Goal: Find specific page/section: Find specific page/section

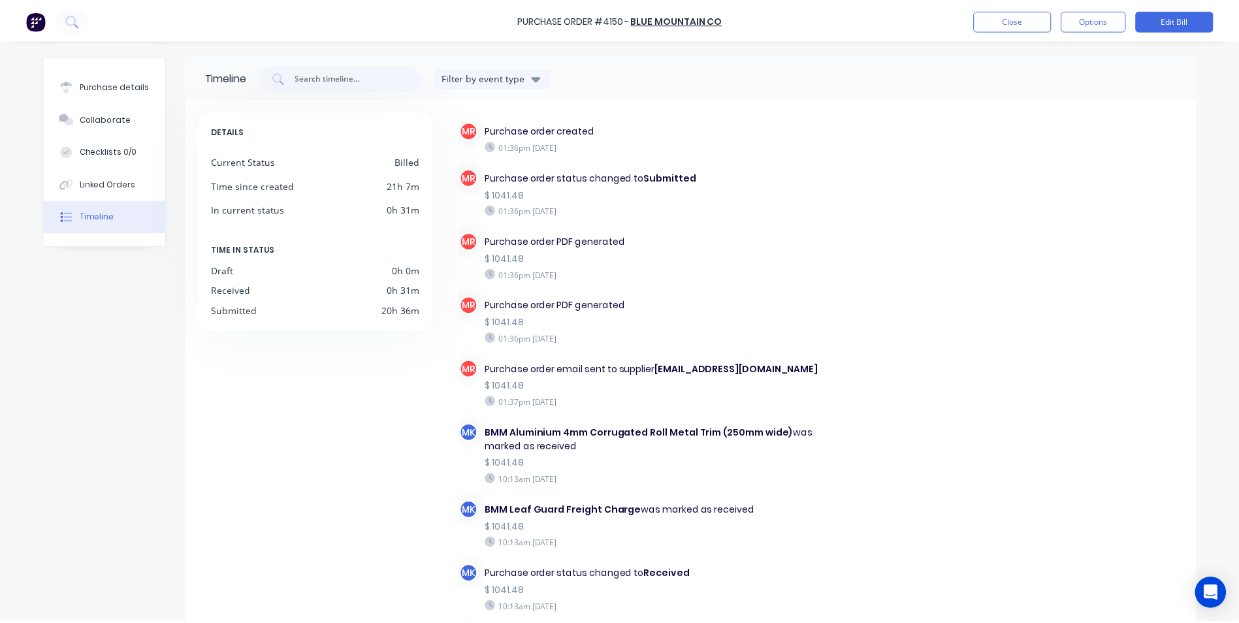
scroll to position [27, 0]
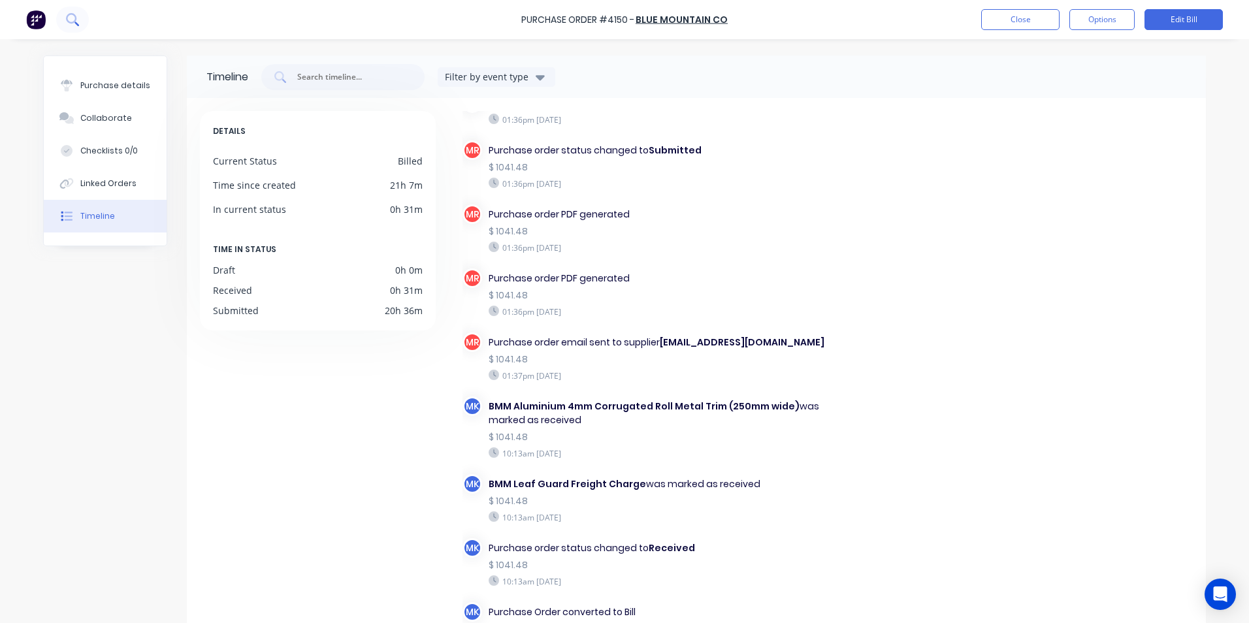
click at [78, 16] on icon at bounding box center [72, 19] width 12 height 12
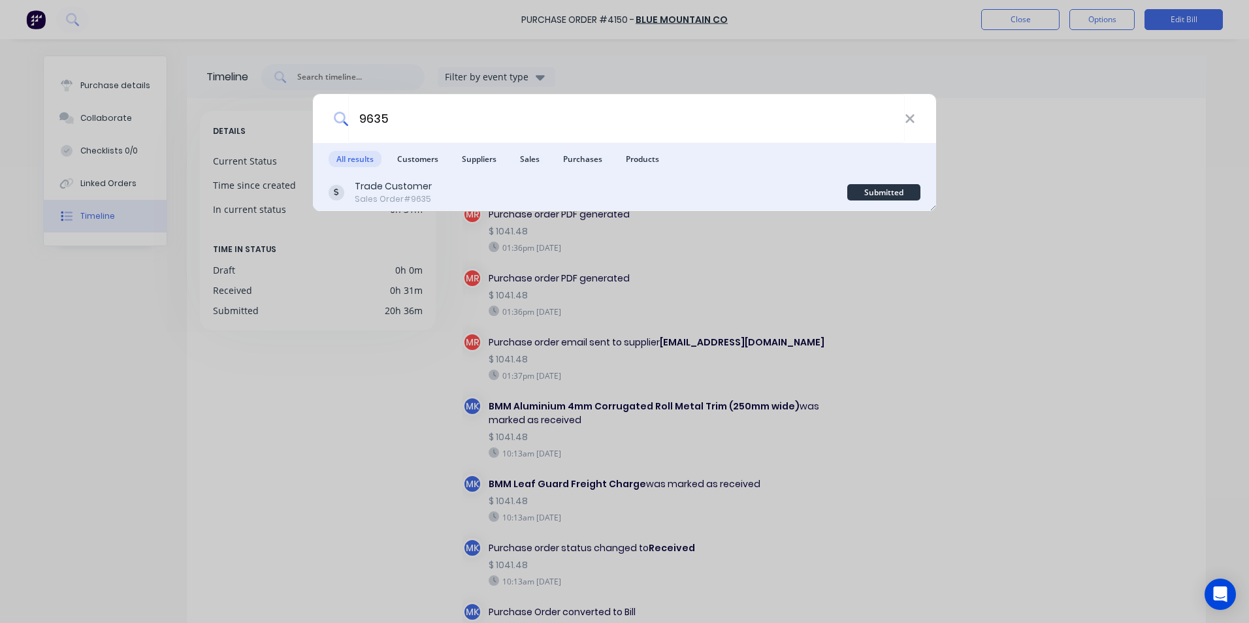
type input "9635"
click at [560, 187] on div "Trade Customer Sales Order #9635" at bounding box center [588, 192] width 519 height 25
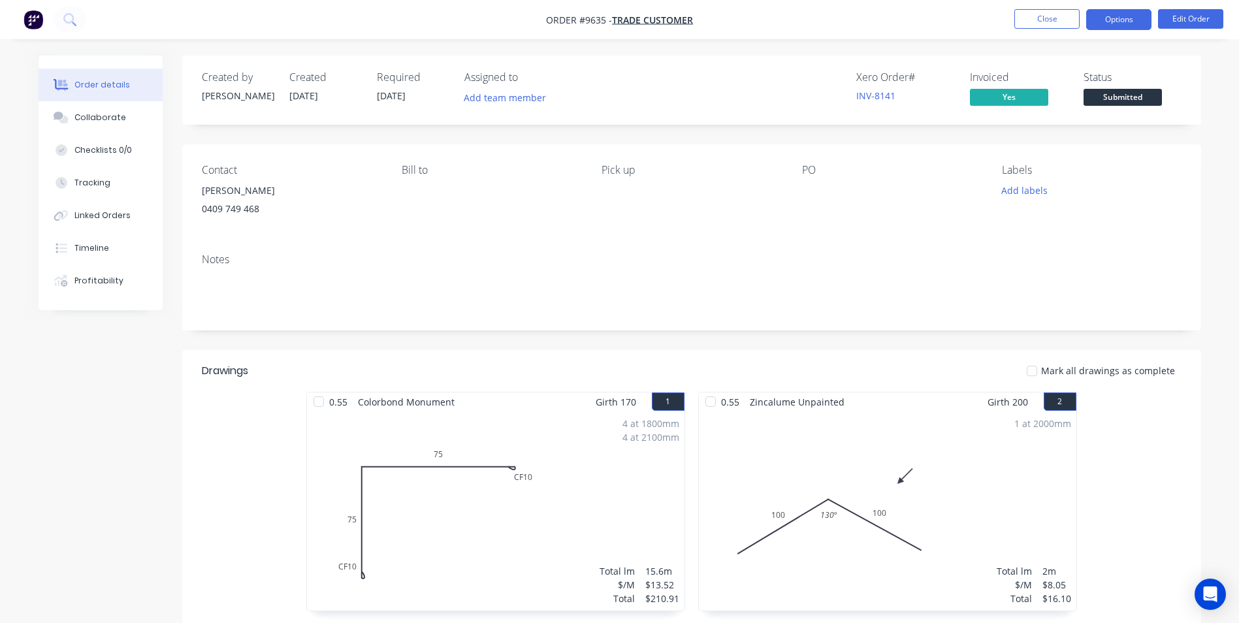
click at [1098, 27] on button "Options" at bounding box center [1118, 19] width 65 height 21
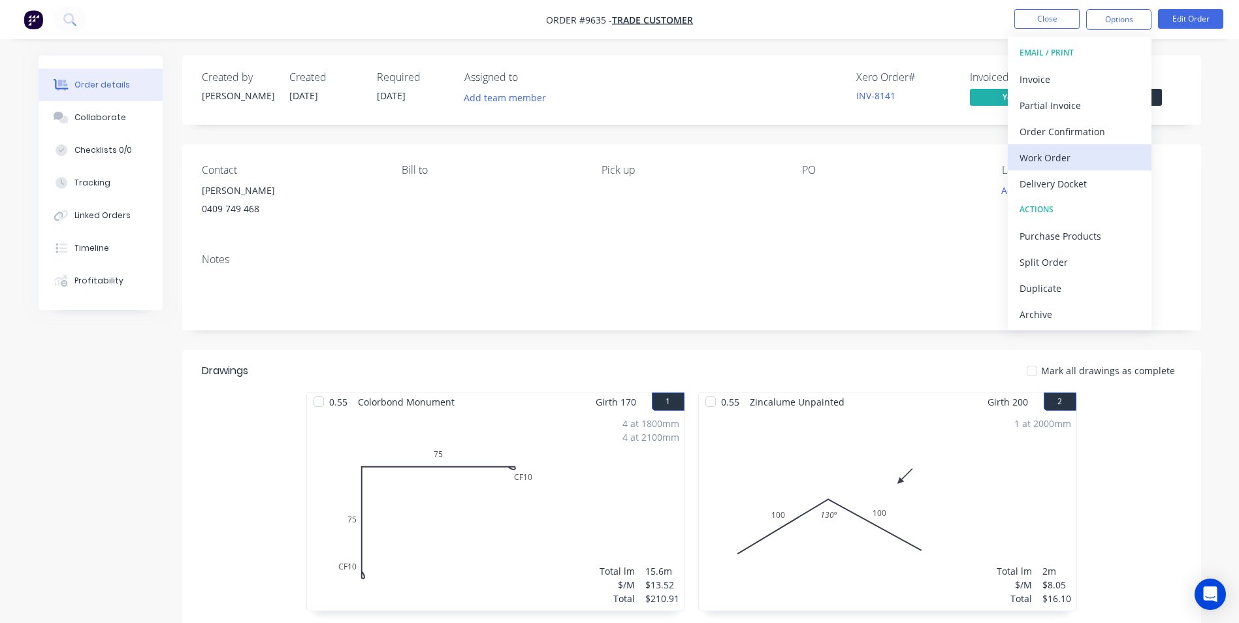
click at [1076, 163] on div "Work Order" at bounding box center [1080, 157] width 120 height 19
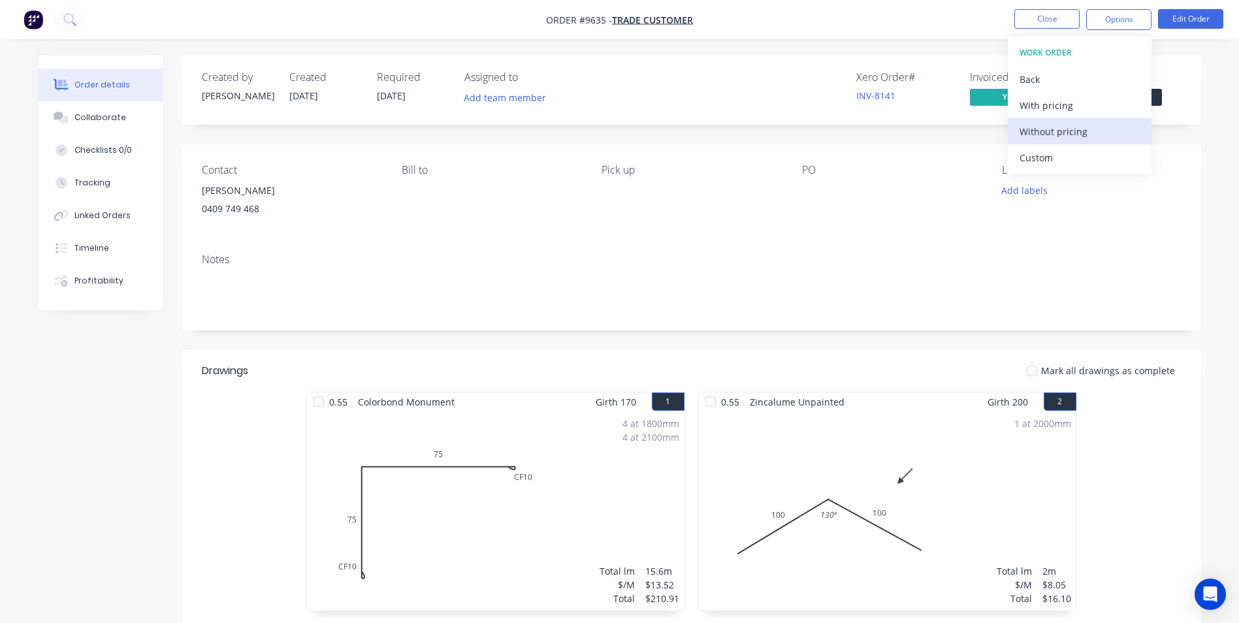
click at [1076, 135] on div "Without pricing" at bounding box center [1080, 131] width 120 height 19
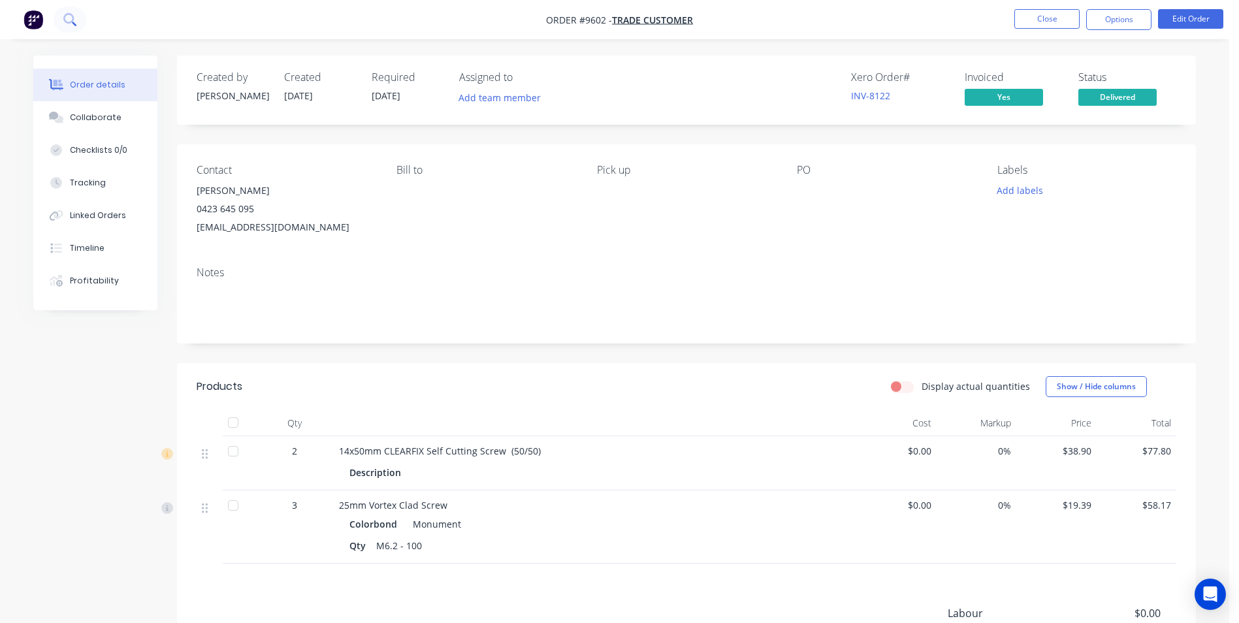
click at [73, 20] on icon at bounding box center [68, 18] width 10 height 10
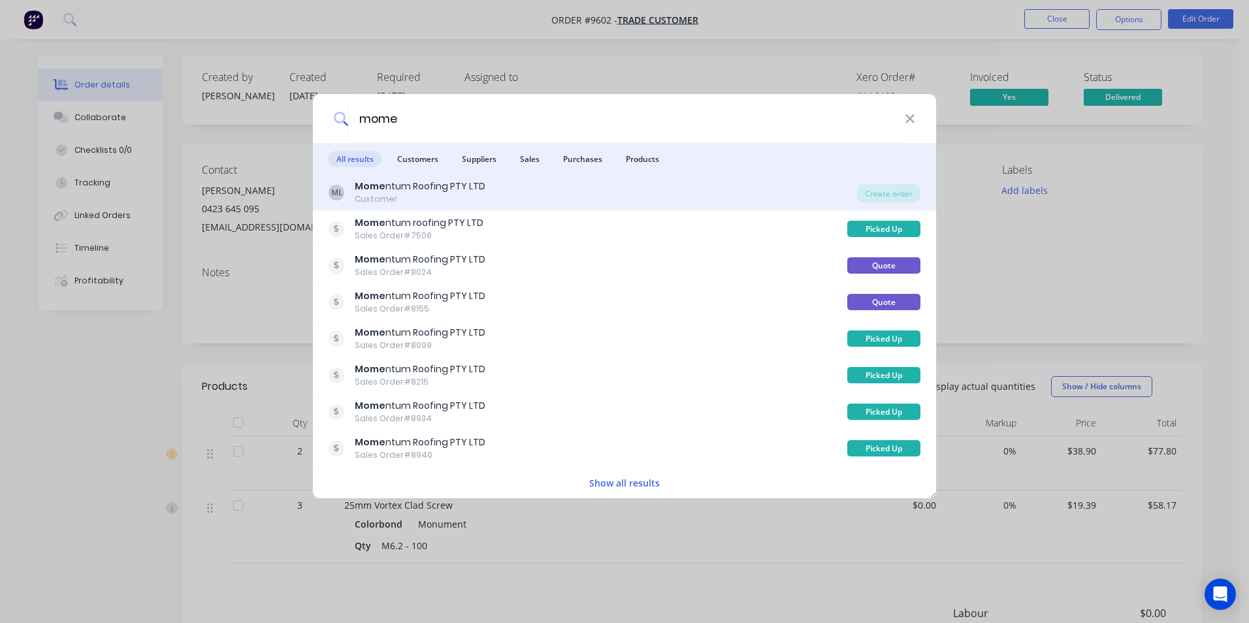
type input "mome"
click at [590, 194] on div "ML Mome ntum Roofing PTY LTD Customer" at bounding box center [593, 192] width 528 height 25
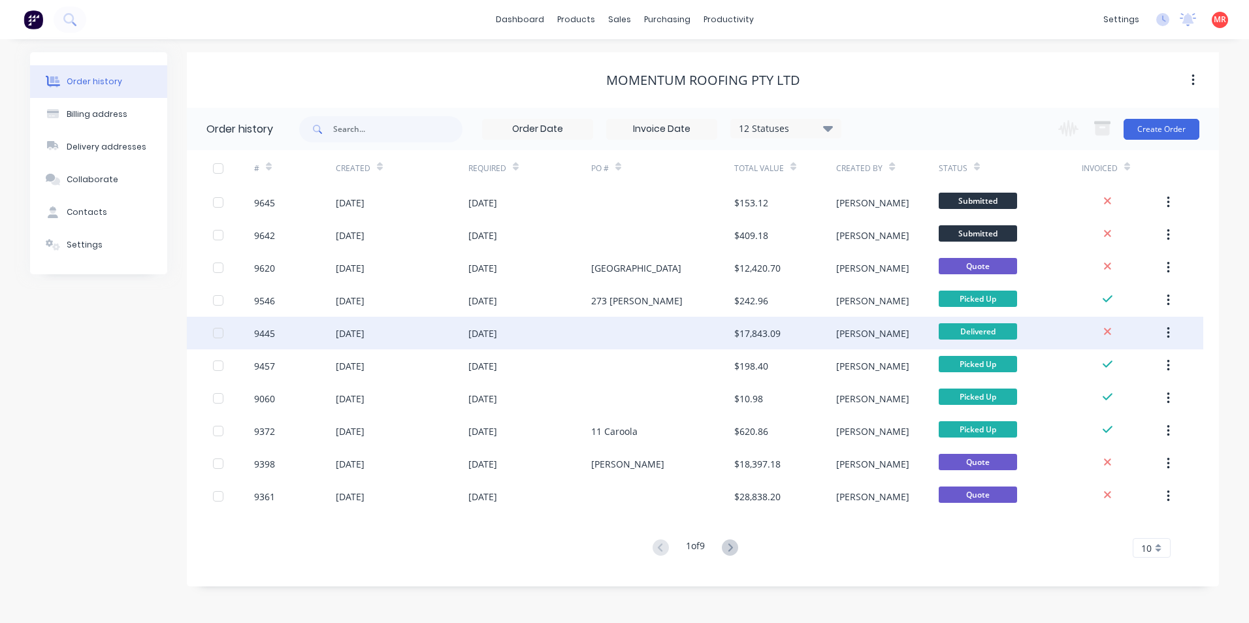
click at [642, 329] on div at bounding box center [662, 333] width 143 height 33
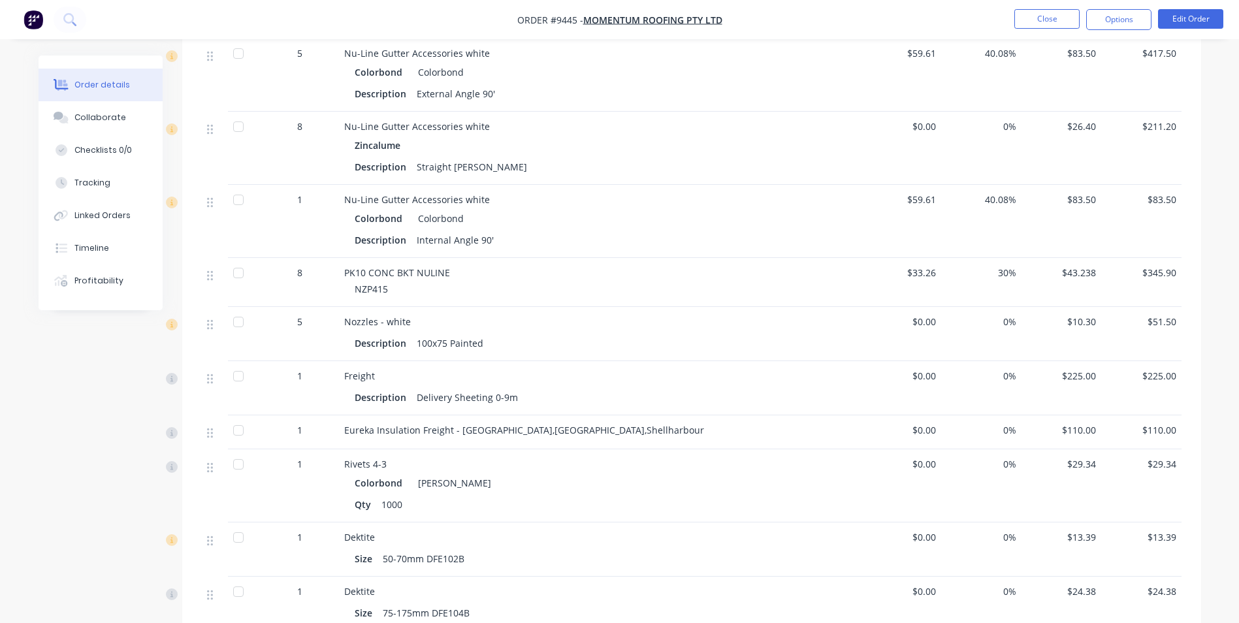
scroll to position [1698, 0]
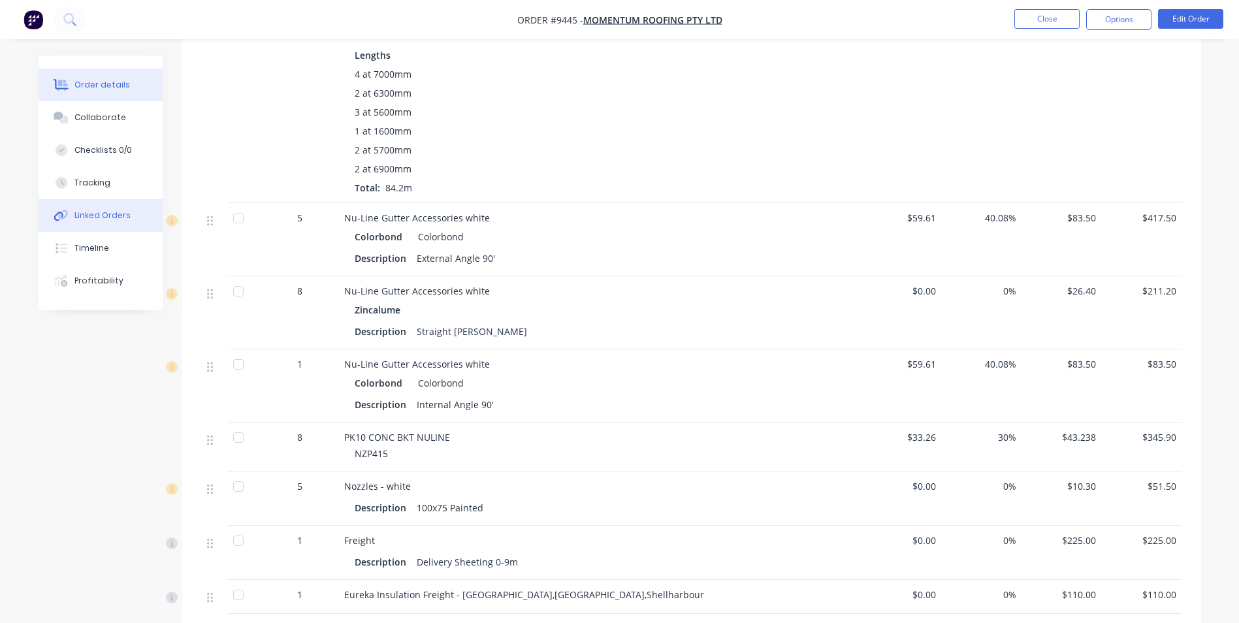
click at [126, 222] on button "Linked Orders" at bounding box center [101, 215] width 124 height 33
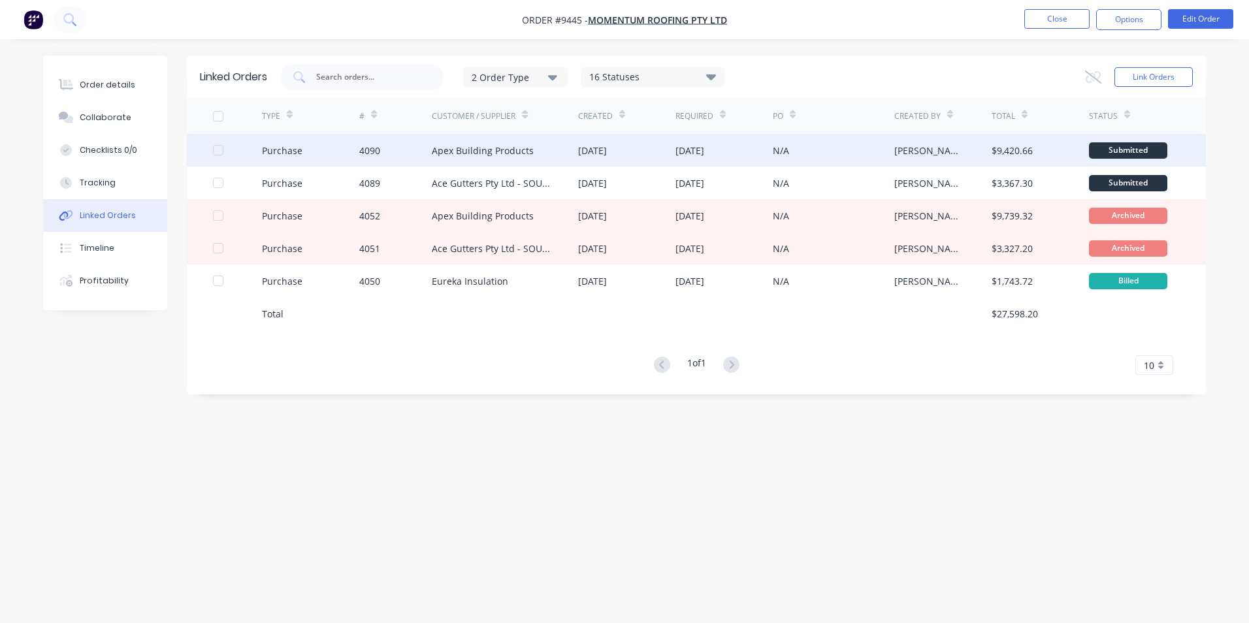
click at [570, 150] on div "Apex Building Products" at bounding box center [505, 150] width 146 height 33
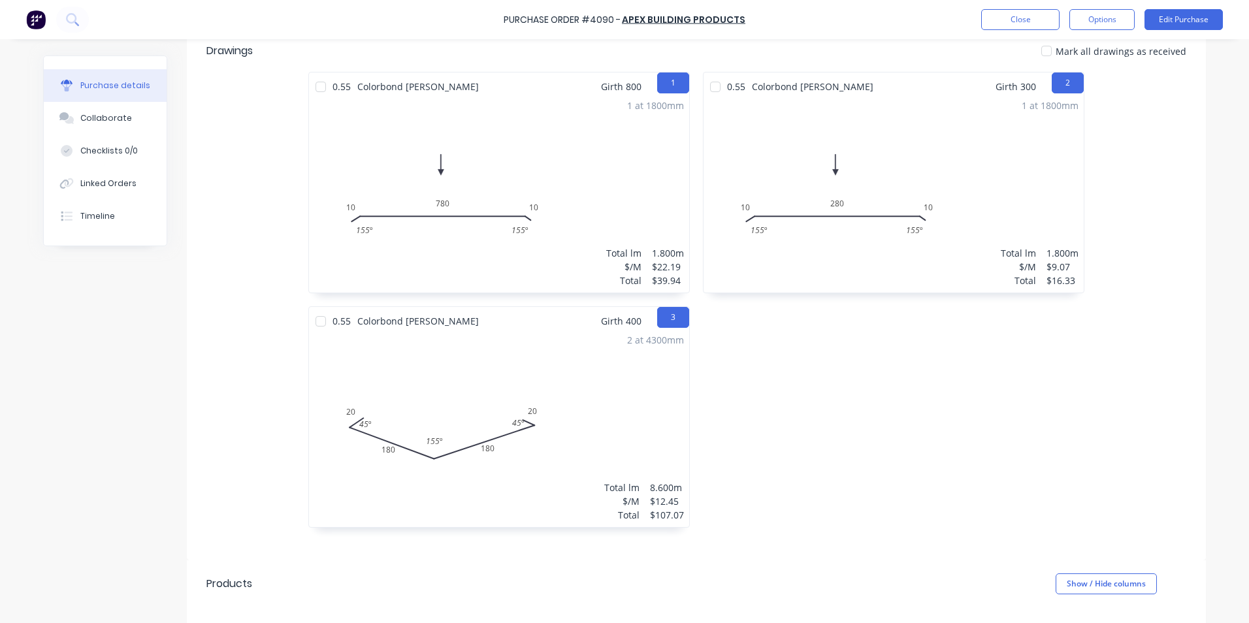
scroll to position [84, 0]
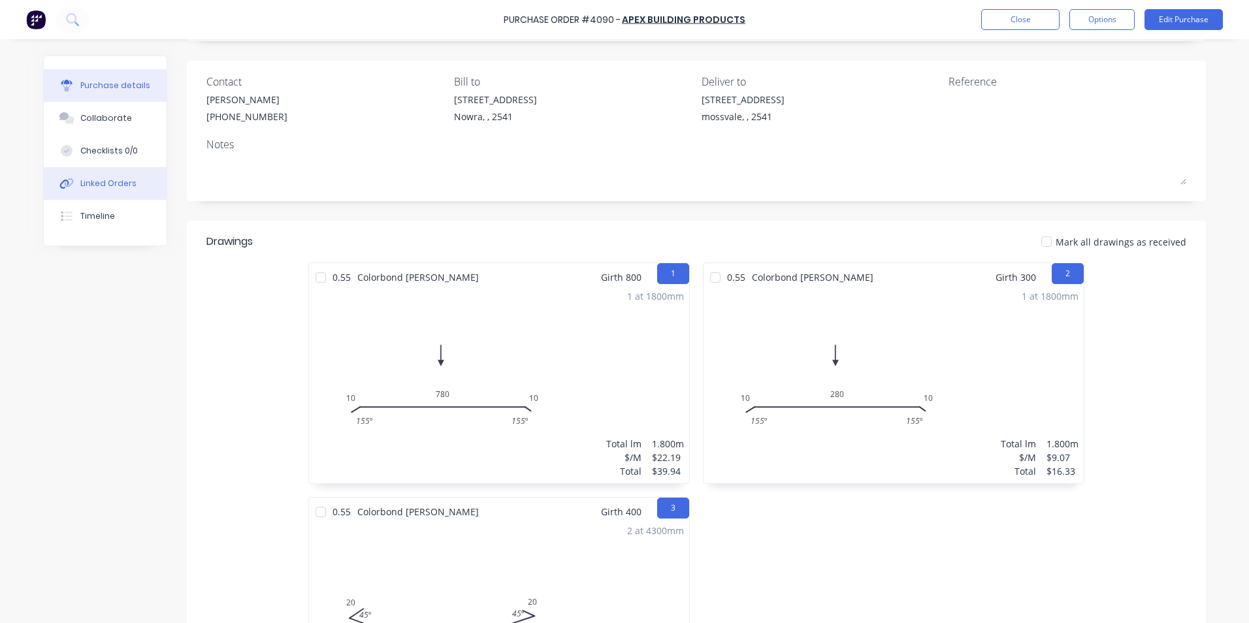
click at [112, 183] on div "Linked Orders" at bounding box center [108, 184] width 56 height 12
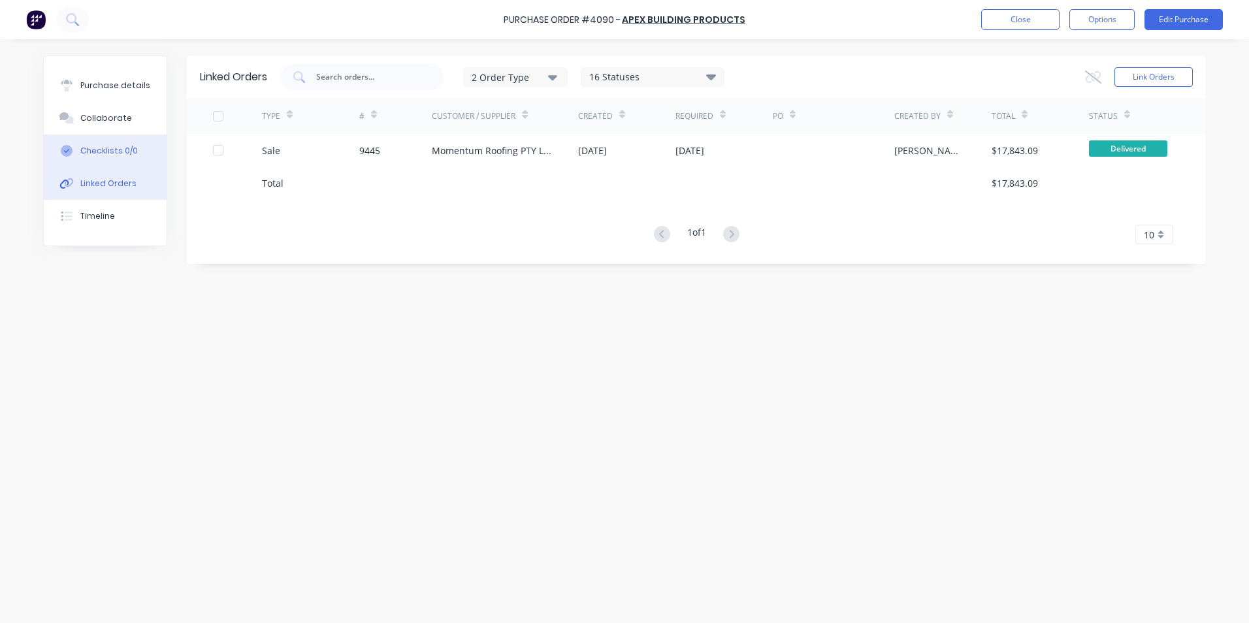
click at [111, 154] on div "Checklists 0/0" at bounding box center [108, 151] width 57 height 12
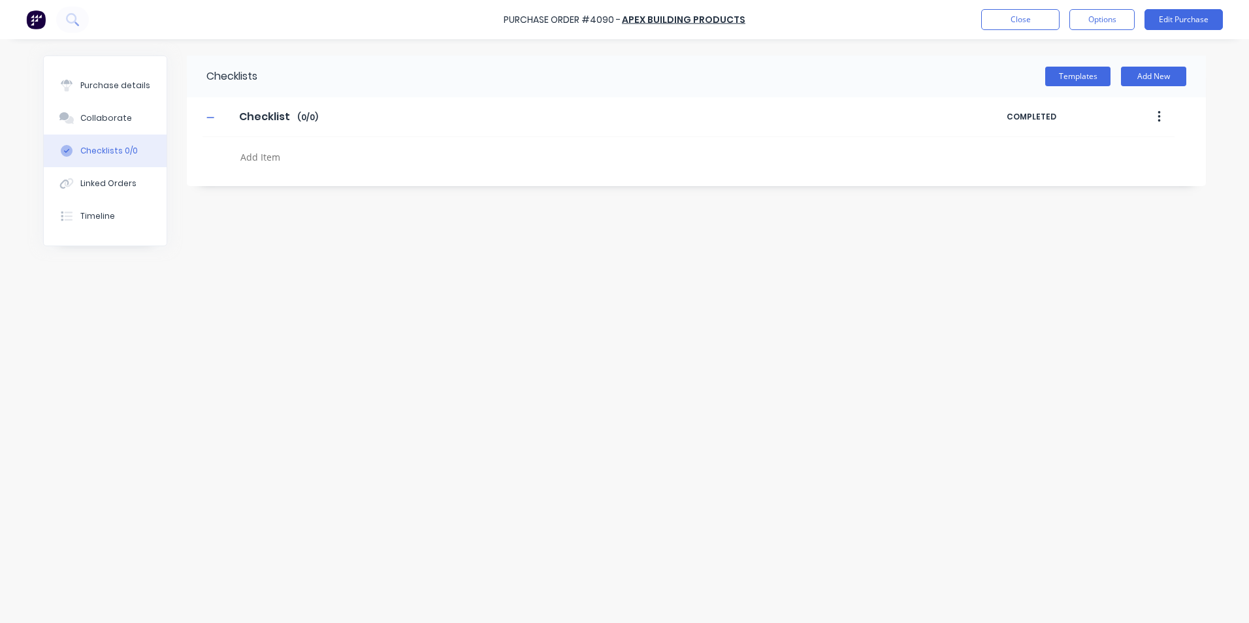
type textarea "x"
click at [123, 213] on button "Timeline" at bounding box center [105, 216] width 123 height 33
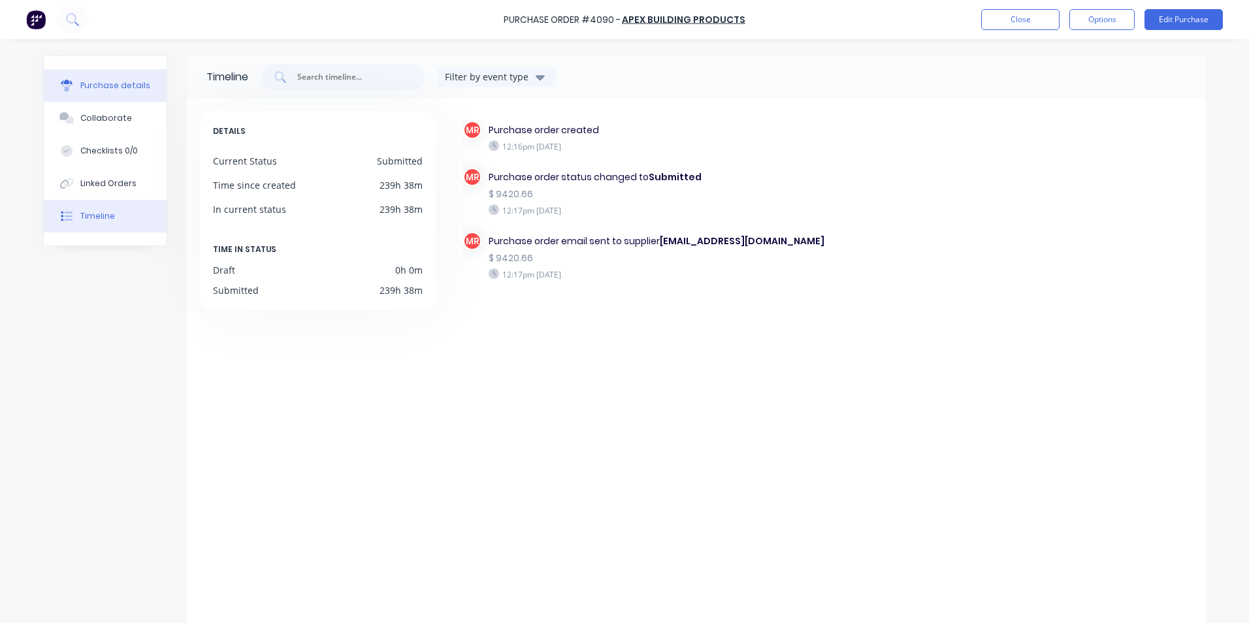
click at [122, 101] on button "Purchase details" at bounding box center [105, 85] width 123 height 33
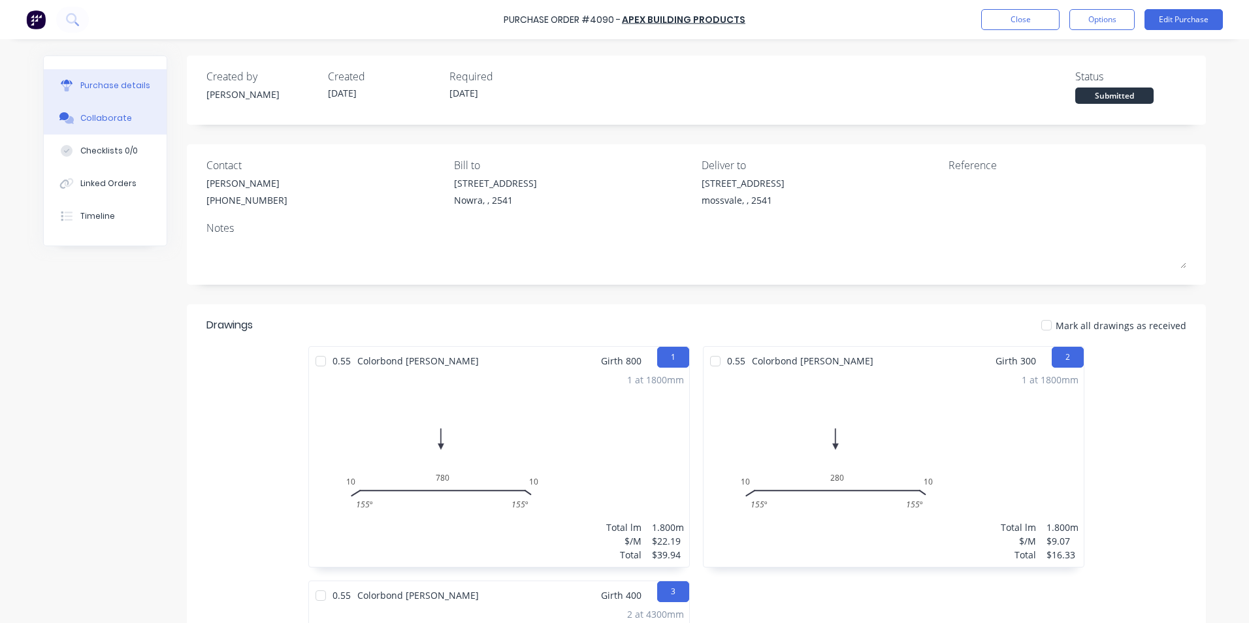
click at [120, 119] on div "Collaborate" at bounding box center [106, 118] width 52 height 12
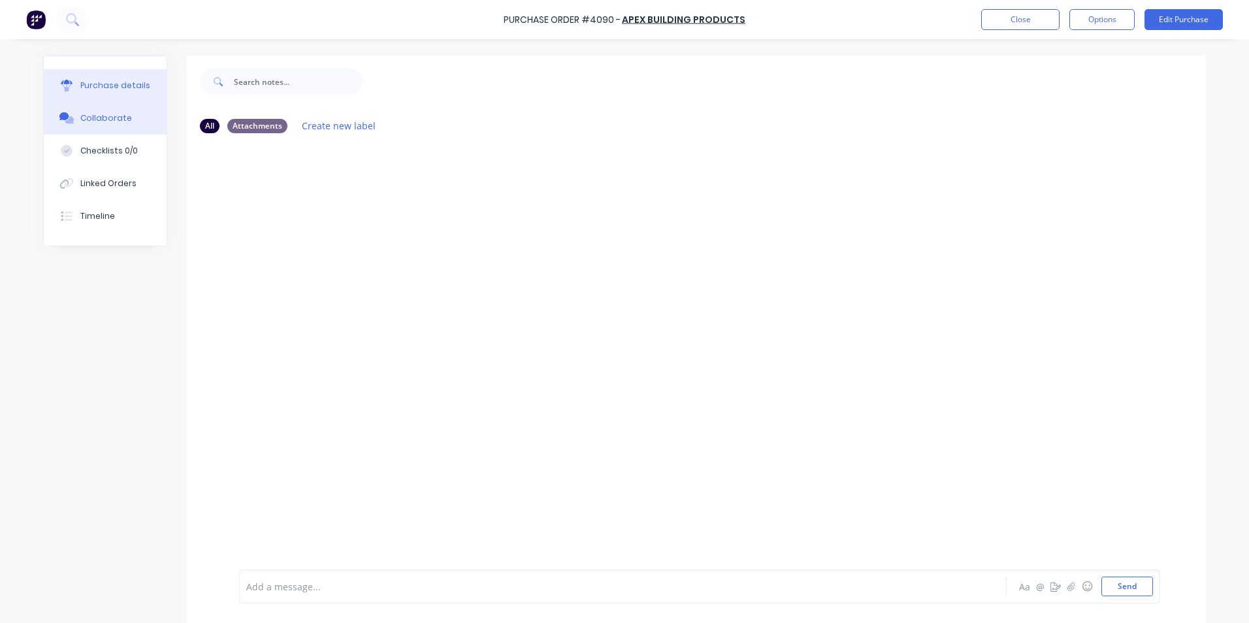
click at [135, 80] on div "Purchase details" at bounding box center [115, 86] width 70 height 12
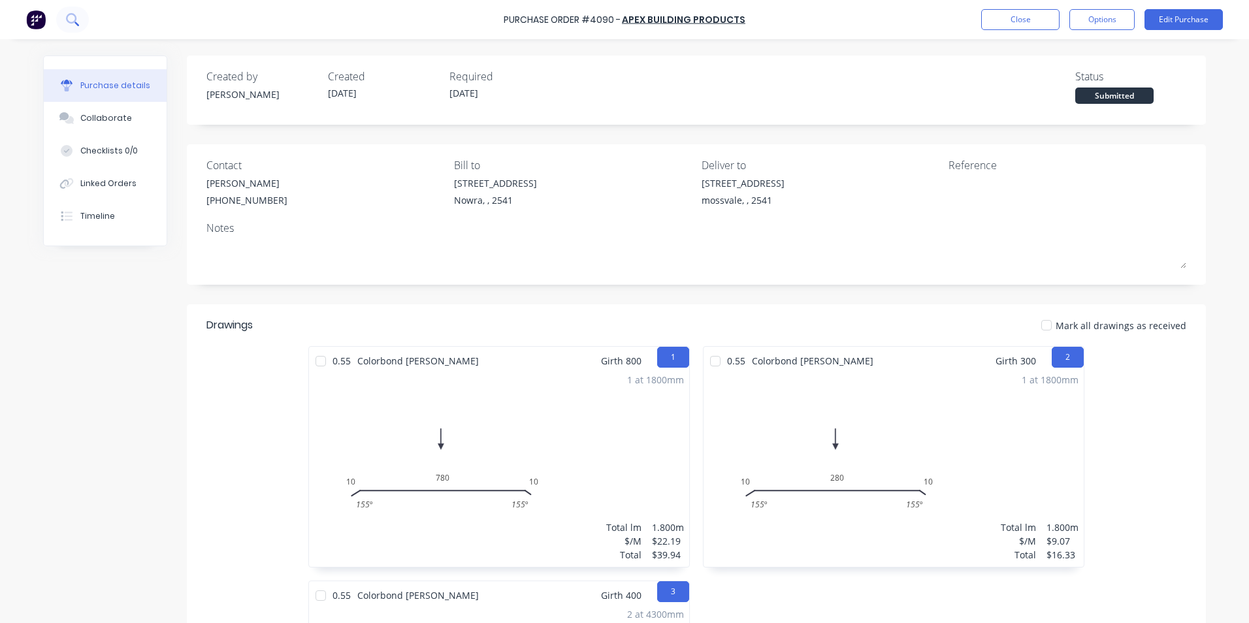
click at [71, 16] on icon at bounding box center [72, 19] width 12 height 12
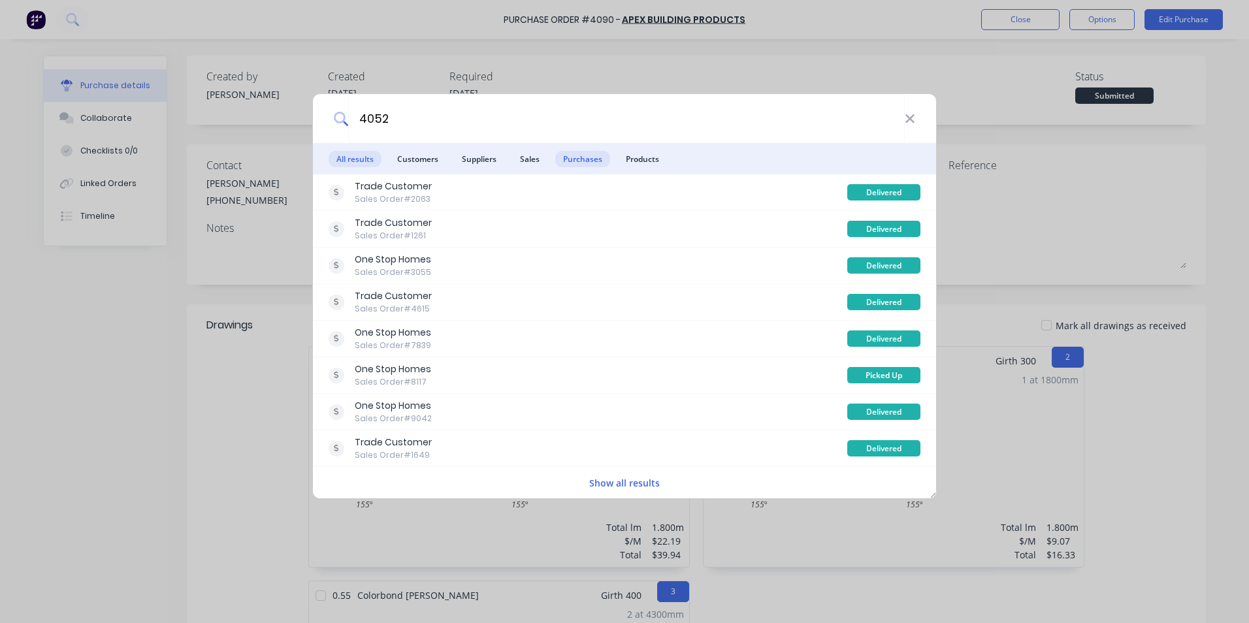
type input "4052"
click at [595, 161] on span "Purchases" at bounding box center [582, 159] width 55 height 16
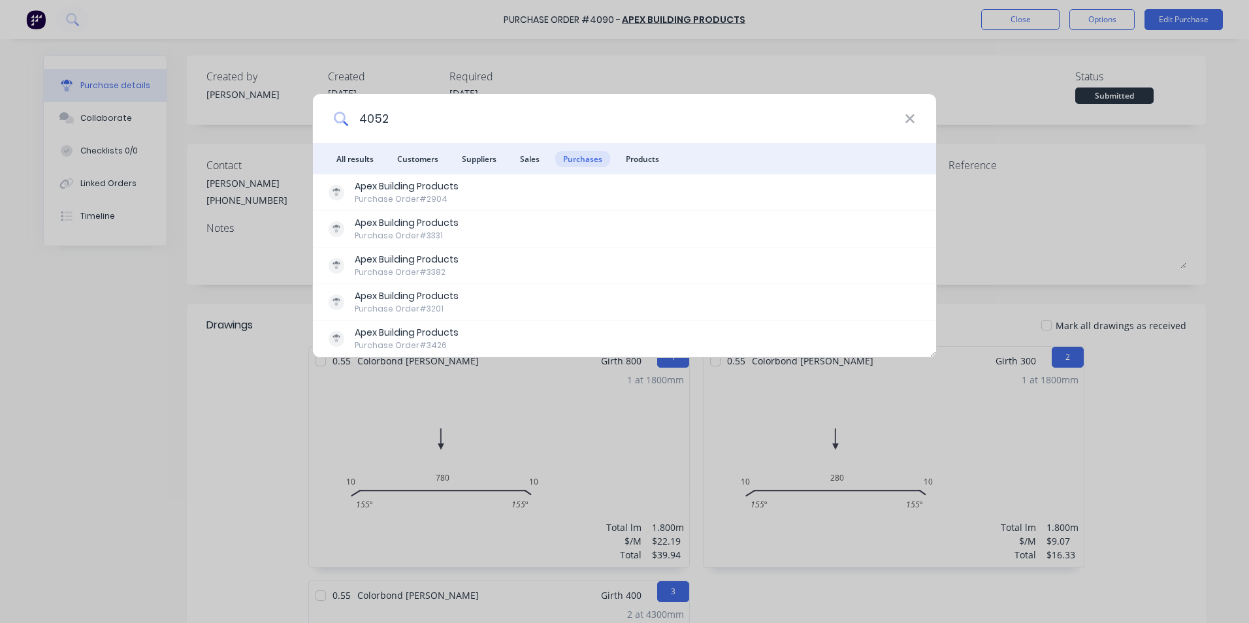
click at [425, 115] on input "4052" at bounding box center [626, 118] width 557 height 49
click at [568, 160] on span "Purchases" at bounding box center [582, 159] width 55 height 16
click at [430, 120] on input "4052" at bounding box center [626, 118] width 557 height 49
click at [879, 59] on div "4052 All results Customers Suppliers Sales Purchases Products Apex Building Pro…" at bounding box center [624, 311] width 1249 height 623
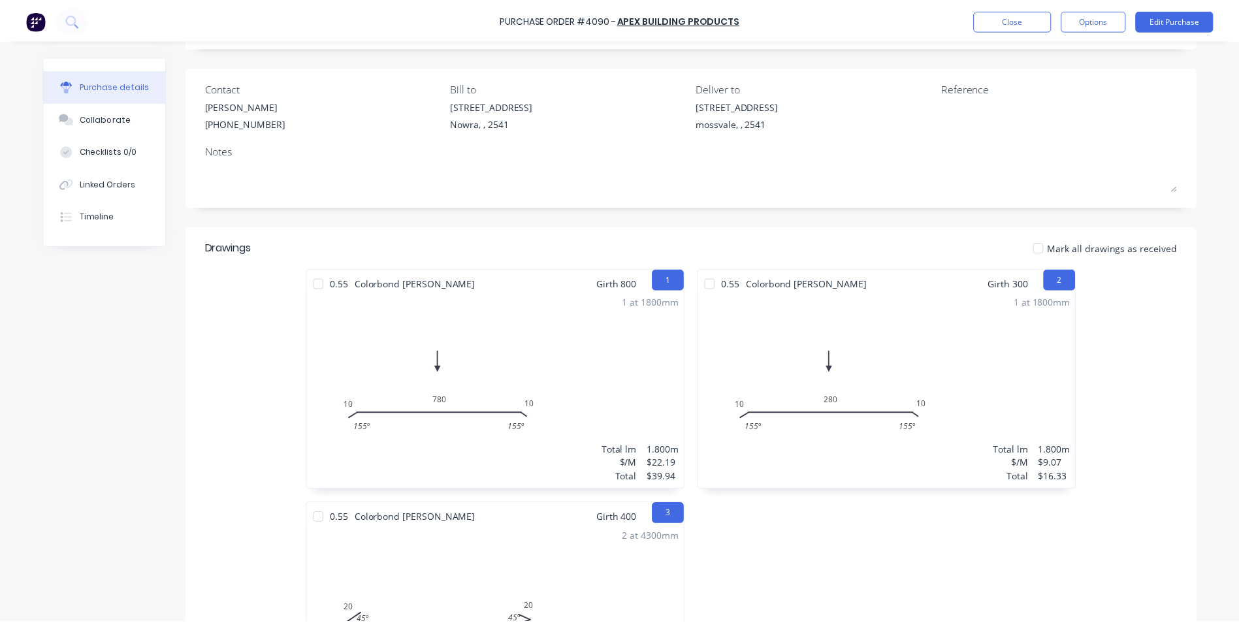
scroll to position [196, 0]
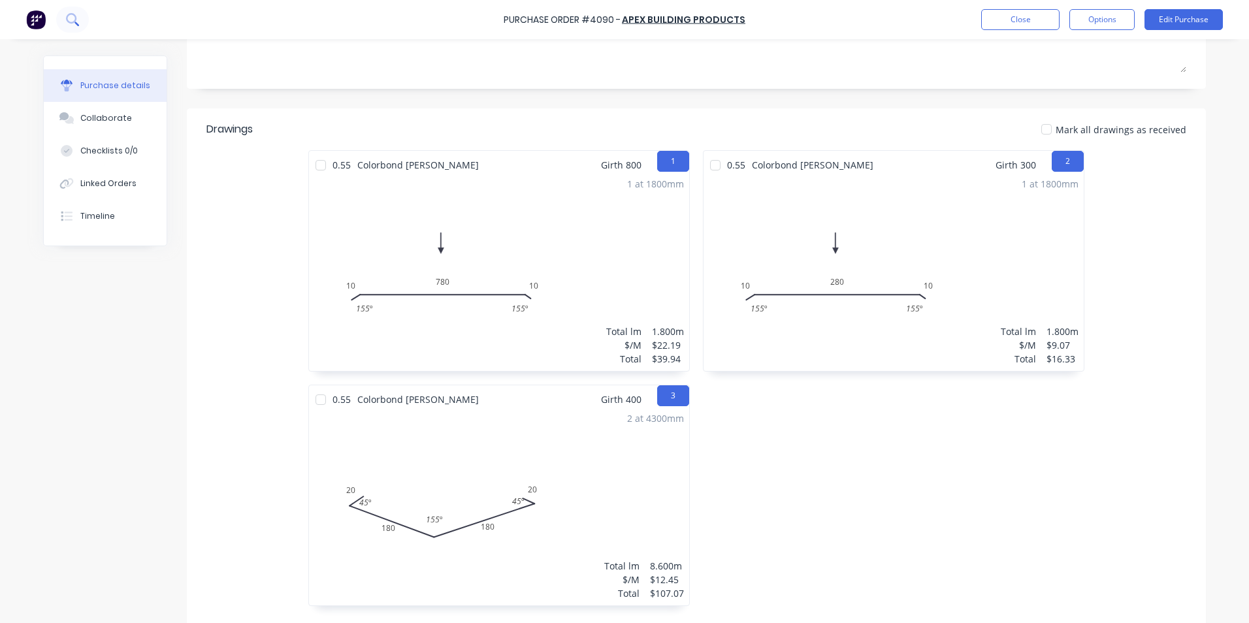
click at [76, 26] on button at bounding box center [72, 20] width 33 height 26
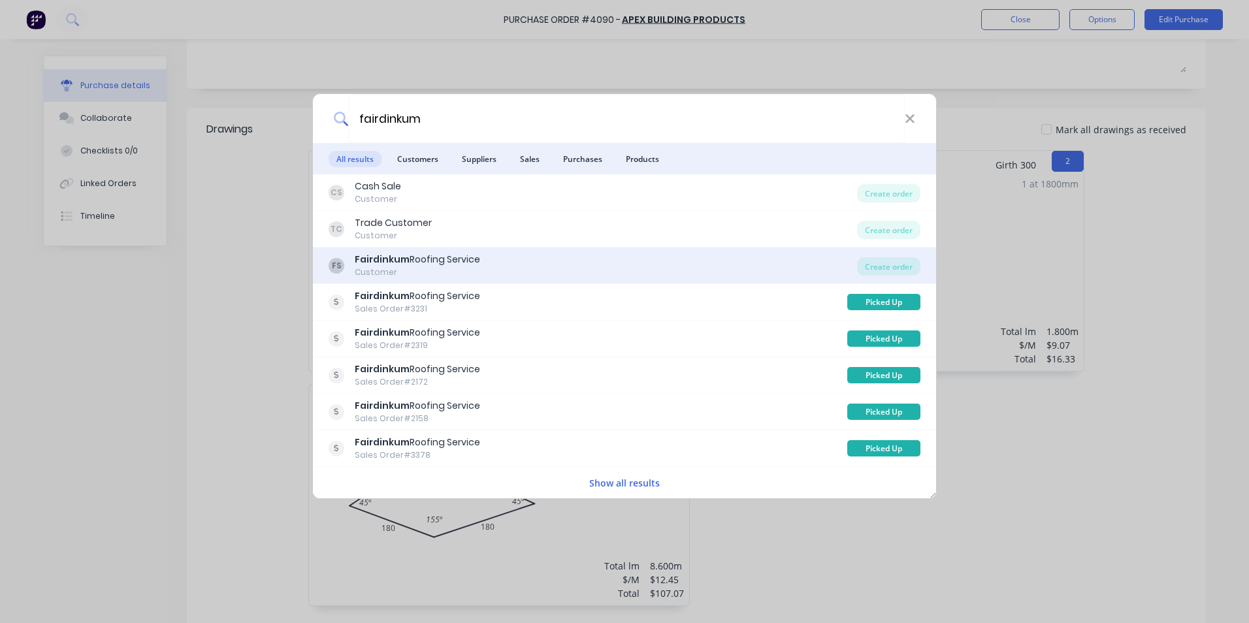
type input "fairdinkum"
click at [673, 265] on div "FS Fairdinkum Roofing Service Customer" at bounding box center [593, 265] width 528 height 25
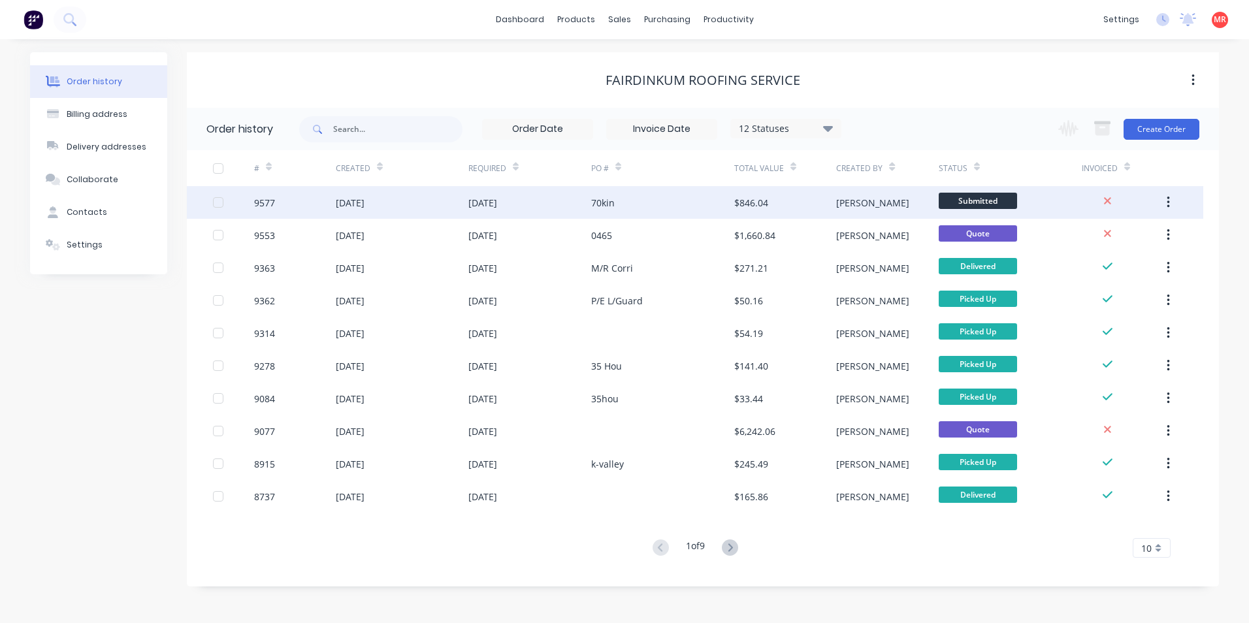
click at [617, 206] on div "70kin" at bounding box center [662, 202] width 143 height 33
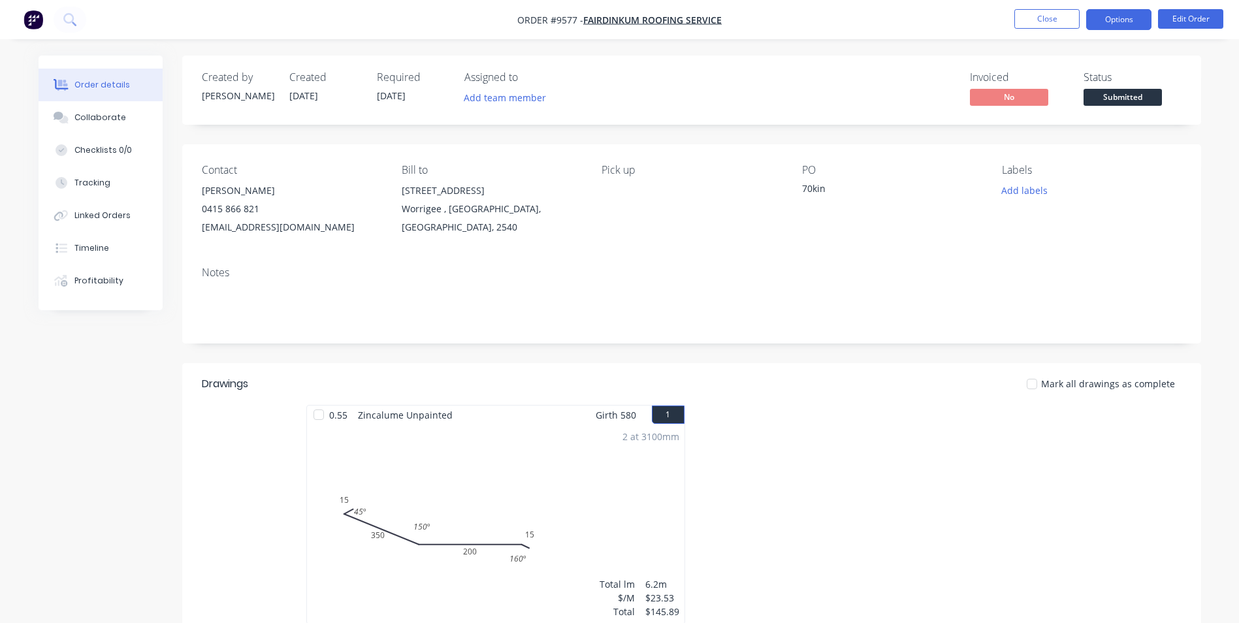
click at [1094, 15] on button "Options" at bounding box center [1118, 19] width 65 height 21
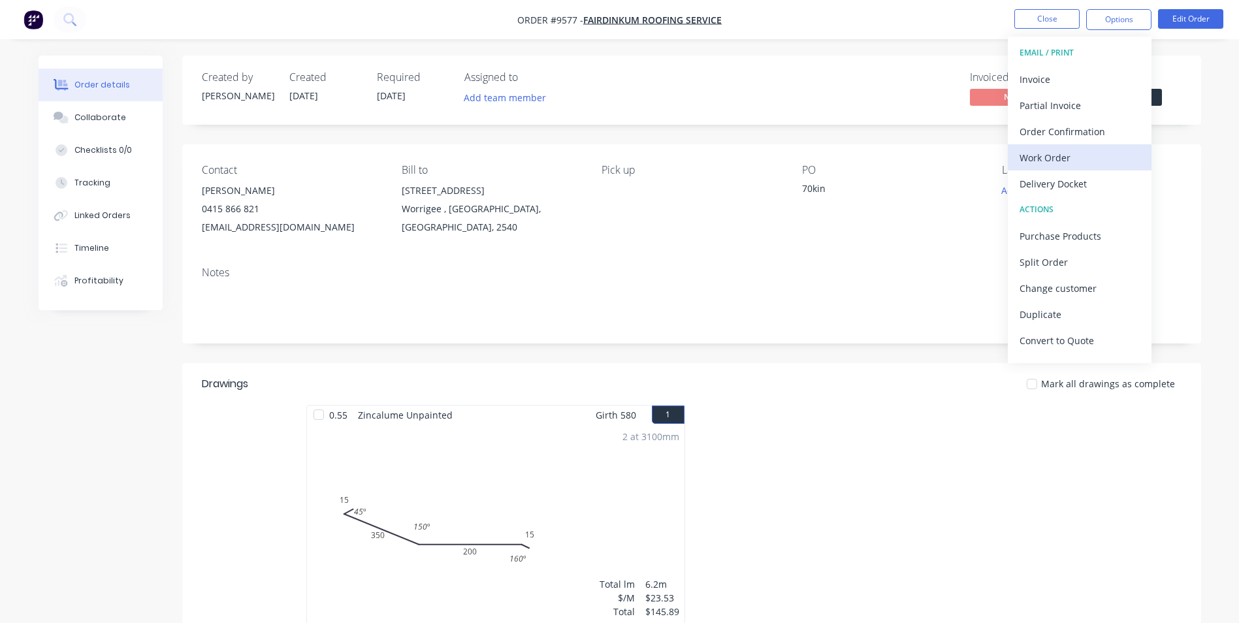
click at [1056, 152] on div "Work Order" at bounding box center [1080, 157] width 120 height 19
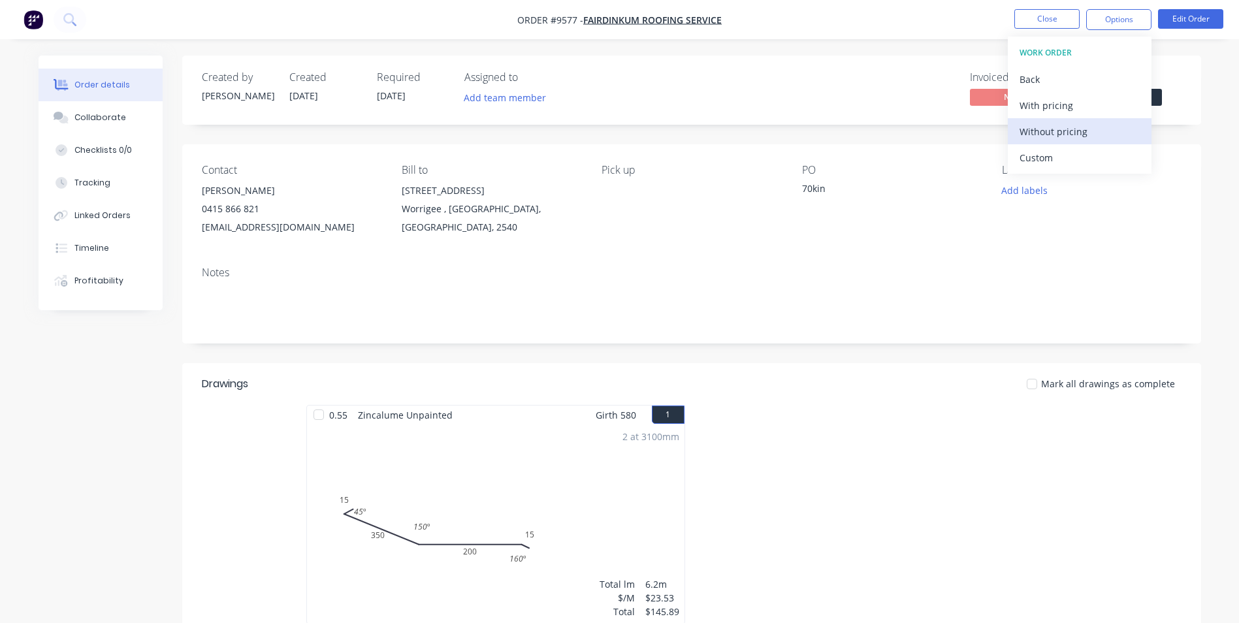
click at [1055, 129] on div "Without pricing" at bounding box center [1080, 131] width 120 height 19
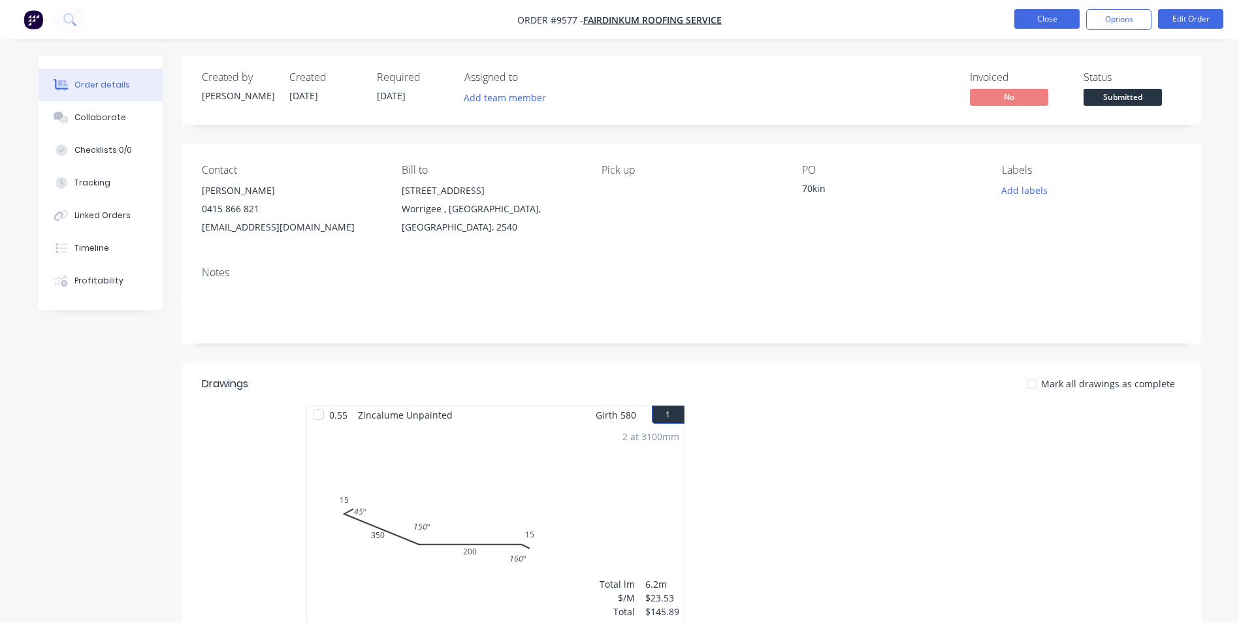
click at [1026, 13] on button "Close" at bounding box center [1046, 19] width 65 height 20
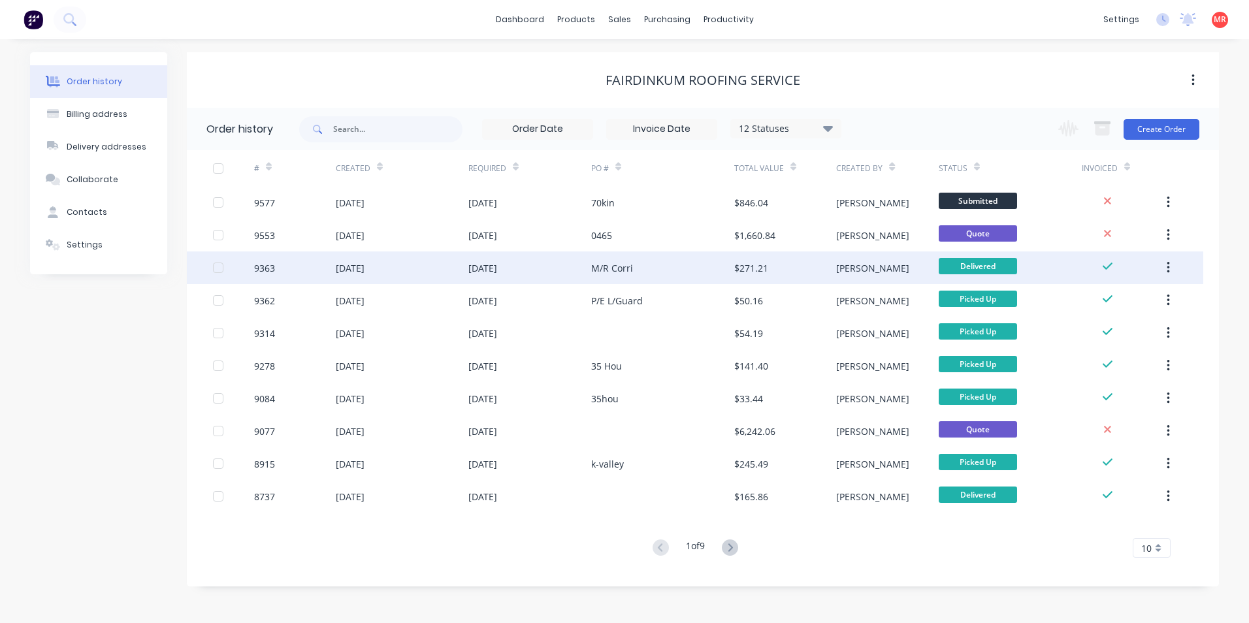
click at [626, 261] on div "M/R Corri" at bounding box center [612, 268] width 42 height 14
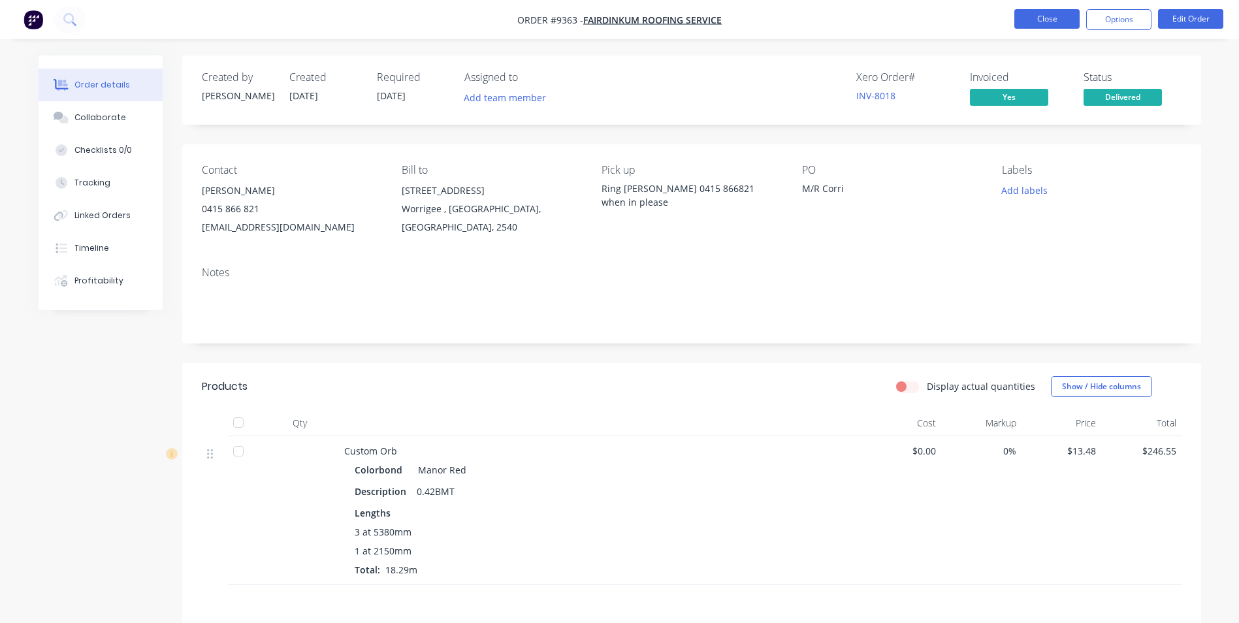
click at [1021, 22] on button "Close" at bounding box center [1046, 19] width 65 height 20
